Goal: Navigation & Orientation: Find specific page/section

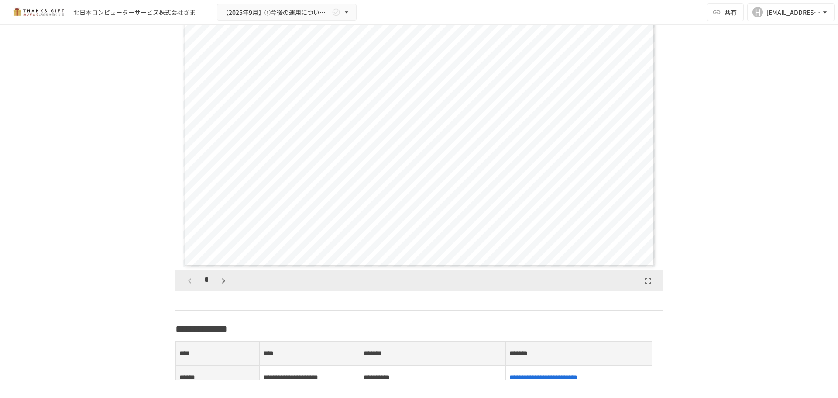
scroll to position [873, 0]
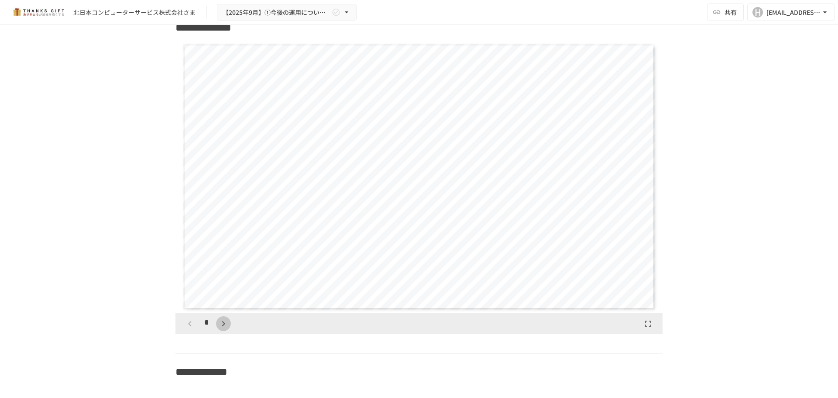
click at [217, 331] on button "button" at bounding box center [223, 323] width 15 height 15
click at [220, 329] on icon "button" at bounding box center [223, 323] width 10 height 10
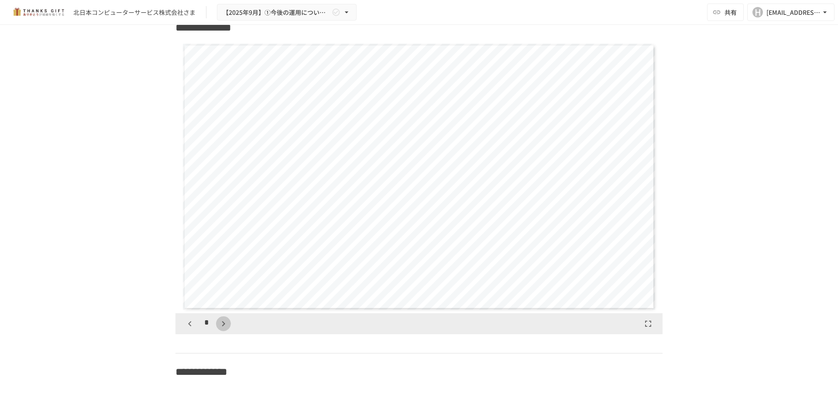
scroll to position [819, 0]
click at [220, 329] on icon "button" at bounding box center [223, 323] width 10 height 10
click at [221, 329] on icon "button" at bounding box center [223, 323] width 10 height 10
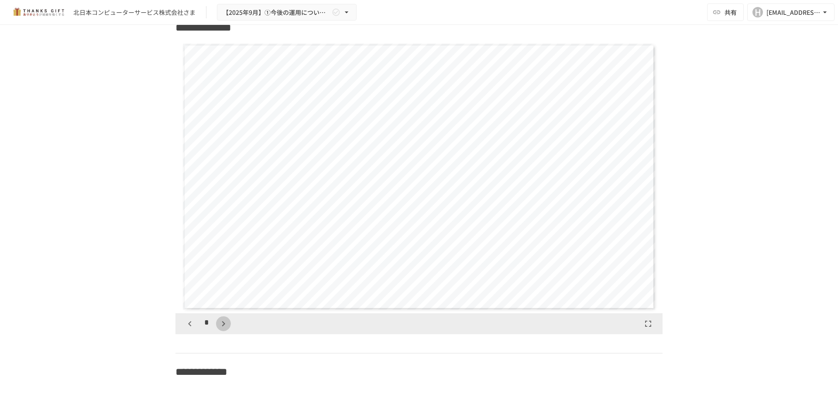
click at [221, 329] on icon "button" at bounding box center [223, 323] width 10 height 10
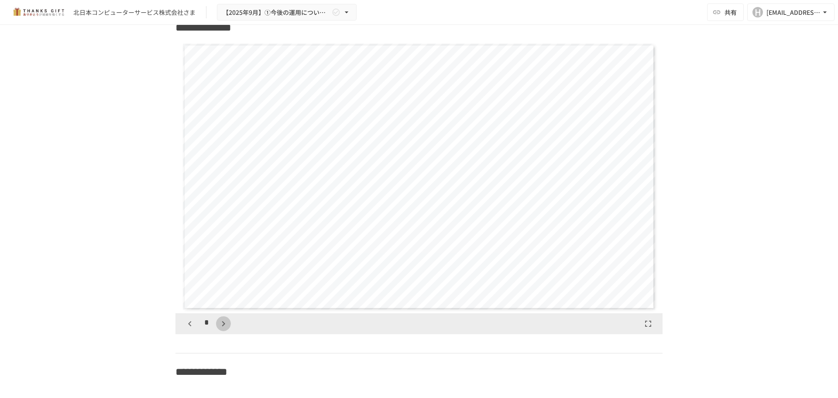
scroll to position [2183, 0]
click at [221, 329] on icon "button" at bounding box center [223, 323] width 10 height 10
click at [221, 331] on button "button" at bounding box center [228, 323] width 15 height 15
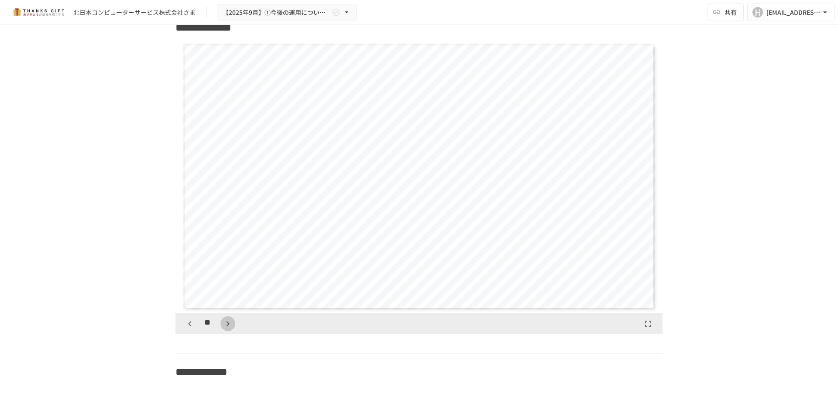
click at [223, 329] on icon "button" at bounding box center [228, 323] width 10 height 10
click at [222, 331] on button "button" at bounding box center [228, 323] width 15 height 15
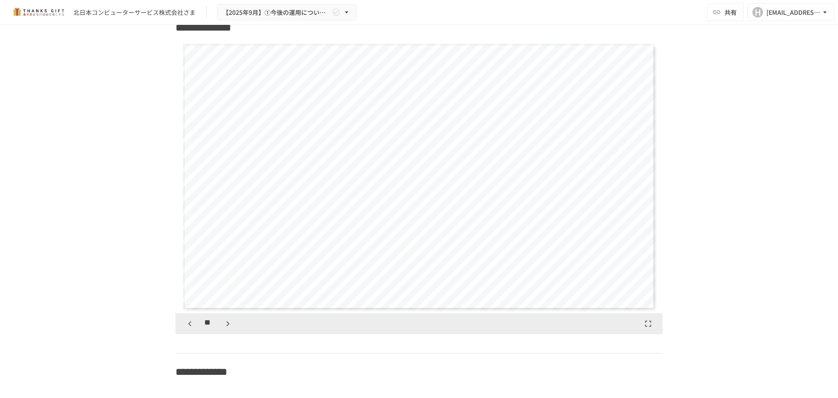
scroll to position [3547, 0]
click at [223, 329] on icon "button" at bounding box center [228, 323] width 10 height 10
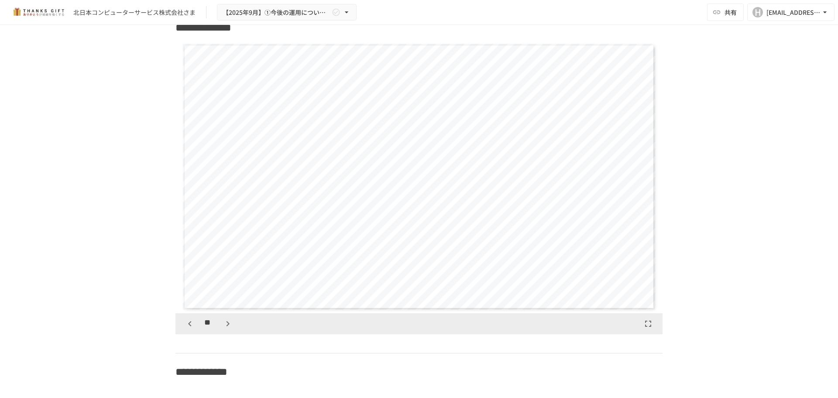
click at [223, 329] on icon "button" at bounding box center [228, 323] width 10 height 10
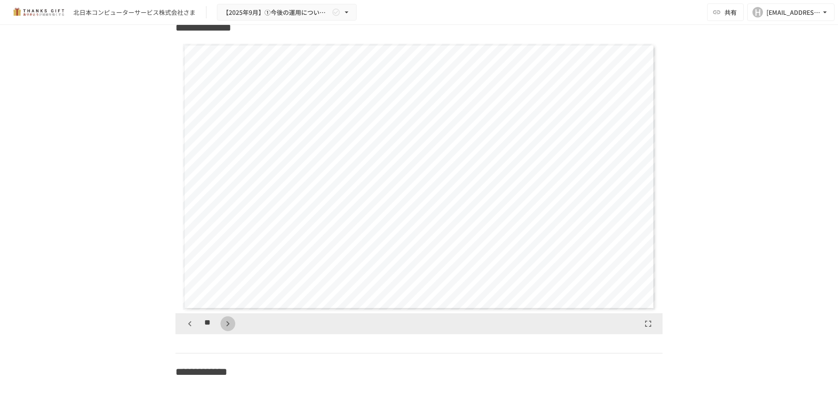
scroll to position [4912, 0]
click at [223, 329] on icon "button" at bounding box center [228, 323] width 10 height 10
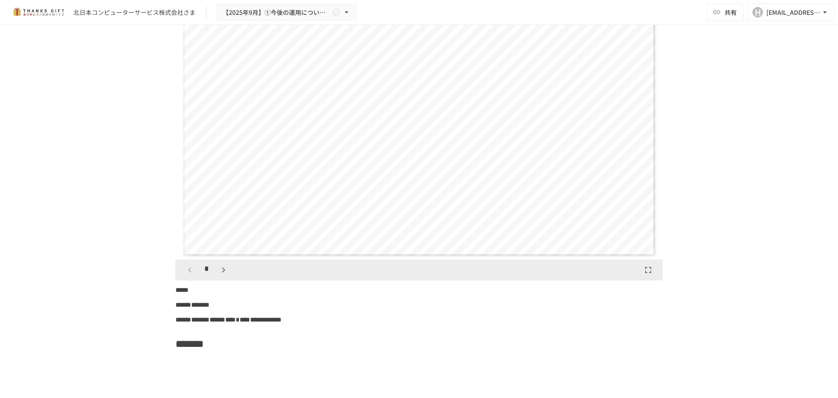
scroll to position [3755, 0]
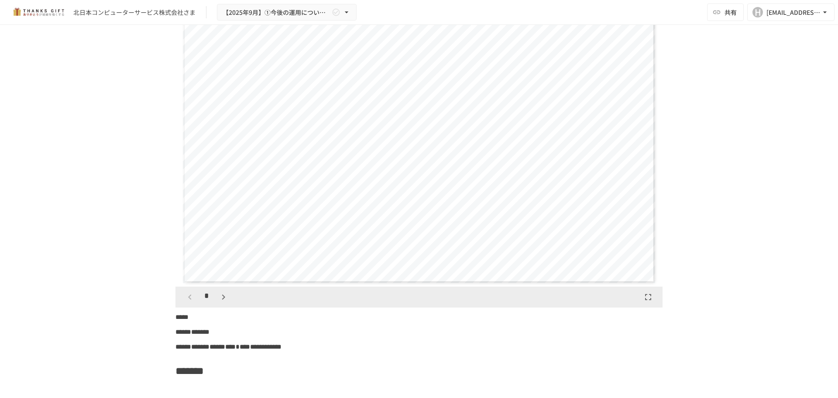
click at [221, 302] on icon "button" at bounding box center [223, 297] width 10 height 10
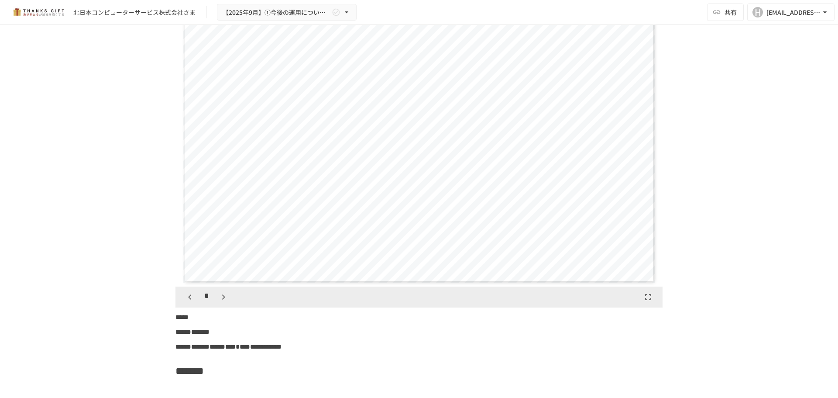
scroll to position [819, 0]
click at [221, 302] on icon "button" at bounding box center [223, 297] width 10 height 10
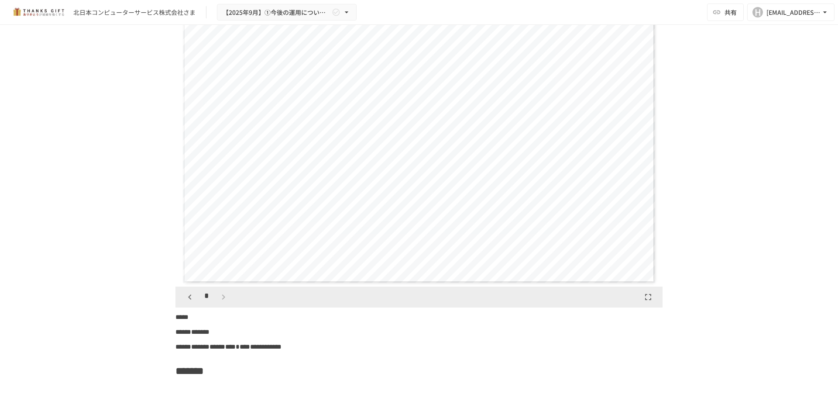
click at [221, 304] on div "*" at bounding box center [207, 297] width 48 height 15
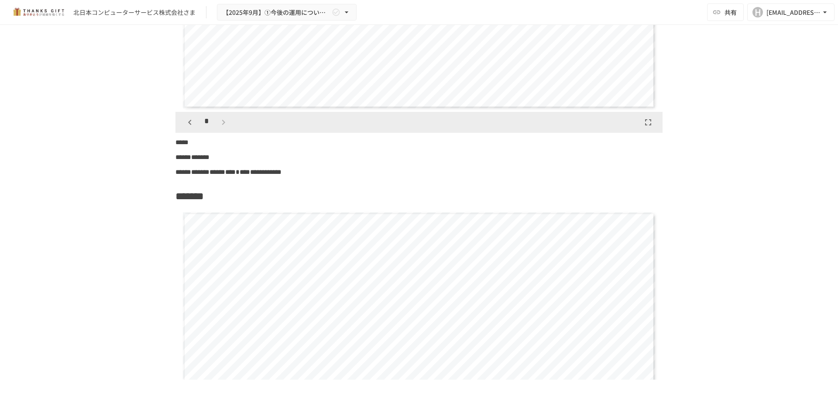
scroll to position [4148, 0]
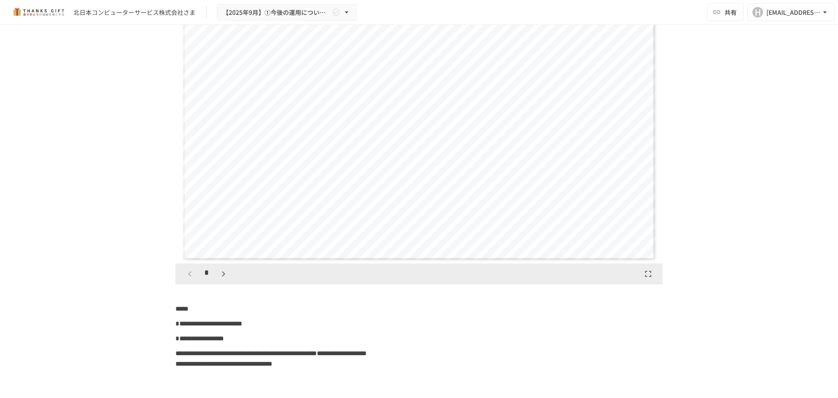
click at [212, 281] on div "*" at bounding box center [207, 273] width 48 height 15
click at [218, 279] on icon "button" at bounding box center [223, 274] width 10 height 10
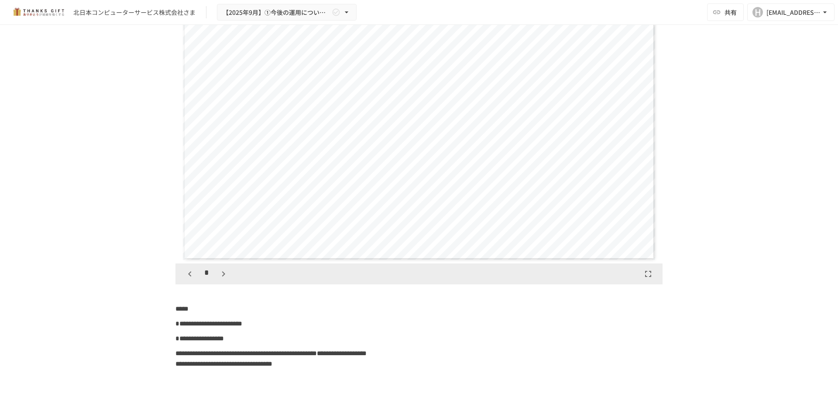
click at [218, 279] on icon "button" at bounding box center [223, 274] width 10 height 10
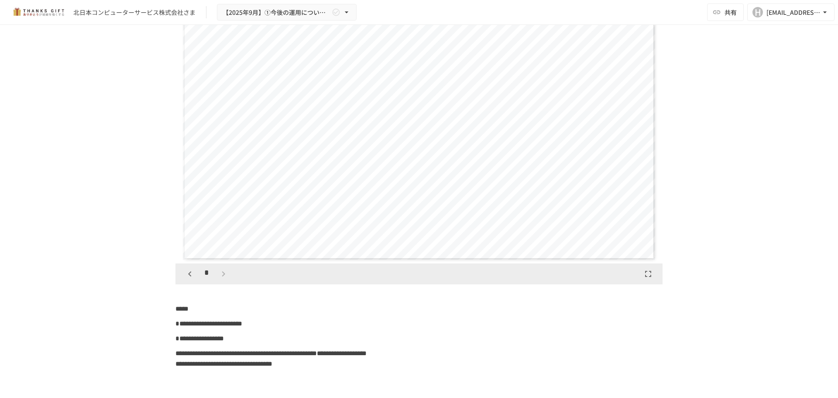
click at [216, 281] on div "*" at bounding box center [207, 273] width 48 height 15
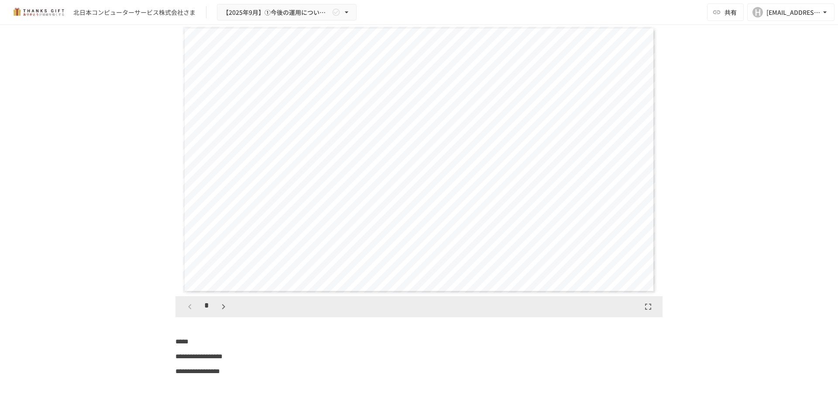
scroll to position [4541, 0]
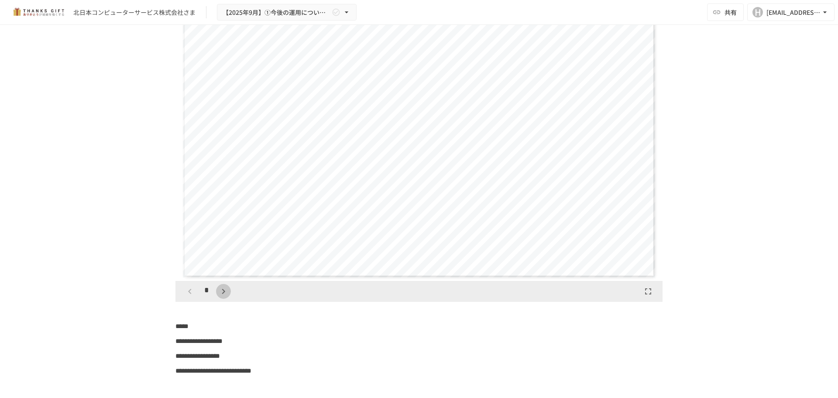
click at [219, 296] on icon "button" at bounding box center [223, 291] width 10 height 10
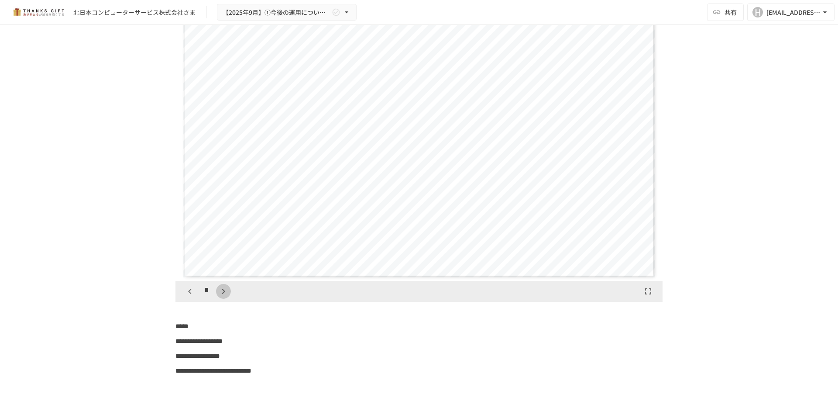
scroll to position [819, 0]
click at [219, 296] on icon "button" at bounding box center [223, 291] width 10 height 10
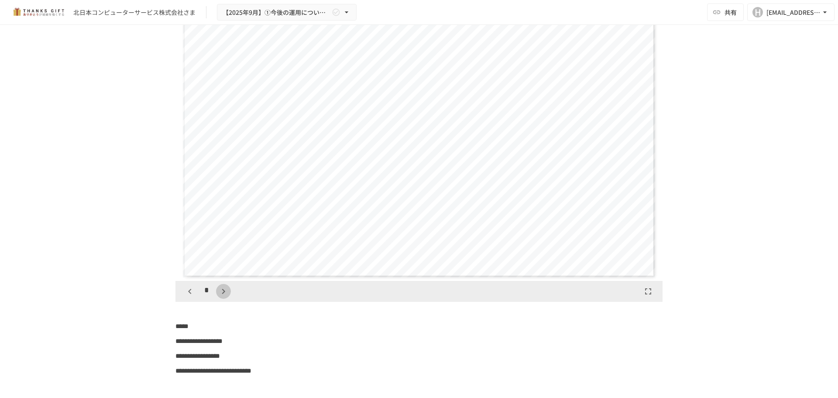
click at [219, 296] on icon "button" at bounding box center [223, 291] width 10 height 10
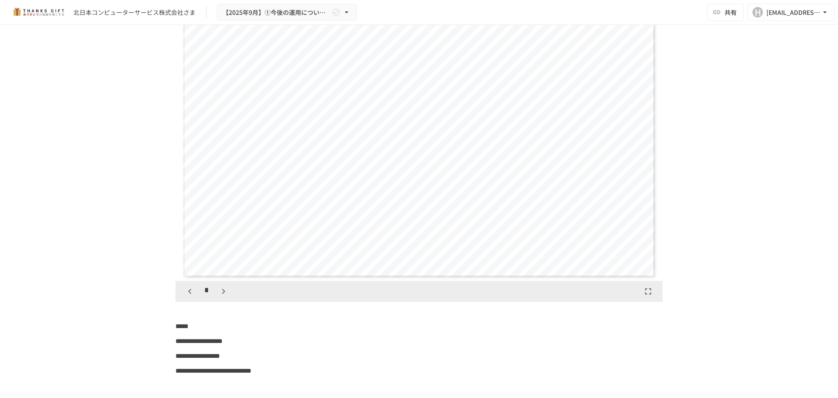
scroll to position [2183, 0]
click at [219, 296] on icon "button" at bounding box center [223, 291] width 10 height 10
click at [223, 296] on icon "button" at bounding box center [228, 291] width 10 height 10
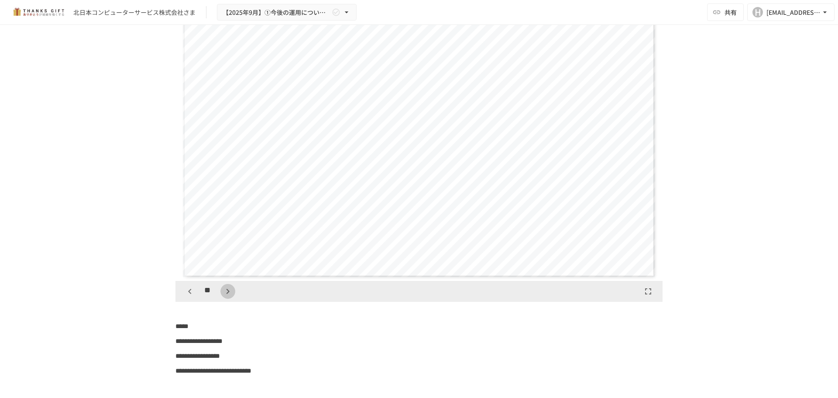
click at [223, 296] on icon "button" at bounding box center [228, 291] width 10 height 10
click at [219, 299] on div "**" at bounding box center [209, 291] width 53 height 15
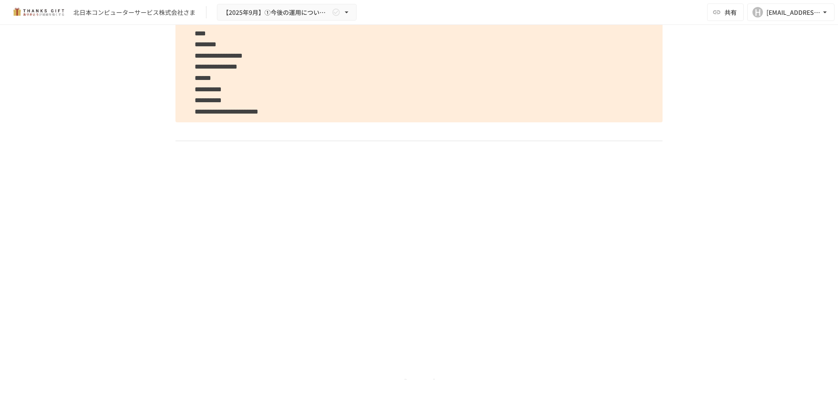
scroll to position [5600, 0]
